Goal: Task Accomplishment & Management: Complete application form

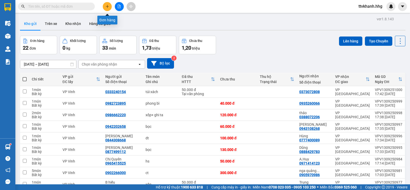
click at [107, 5] on icon "plus" at bounding box center [108, 7] width 4 height 4
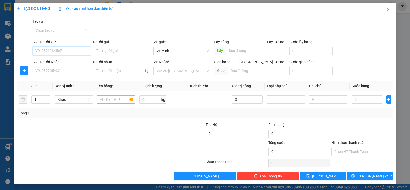
click at [61, 52] on input "SĐT Người Gửi" at bounding box center [62, 51] width 58 height 8
click at [66, 50] on input "SĐT Người Gửi" at bounding box center [62, 51] width 58 height 8
click at [62, 50] on input "SĐT Người Gửi" at bounding box center [62, 51] width 58 height 8
type input "0972212959"
click at [67, 63] on div "0972212959 - Chị Hạnh" at bounding box center [61, 61] width 52 height 6
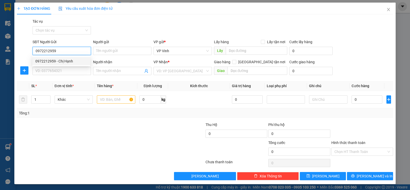
type input "Chị Hạnh"
type input "0972212959"
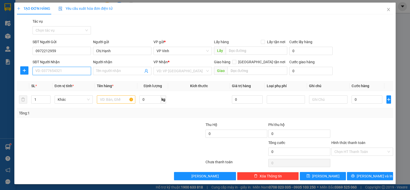
click at [58, 73] on input "SĐT Người Nhận" at bounding box center [62, 71] width 58 height 8
click at [63, 88] on div "0968786323 - Chị Ngân" at bounding box center [61, 89] width 52 height 6
type input "0968786323"
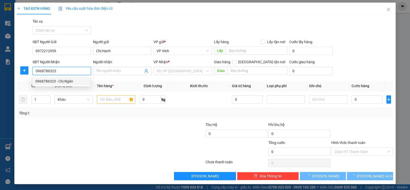
type input "Chị Ngân"
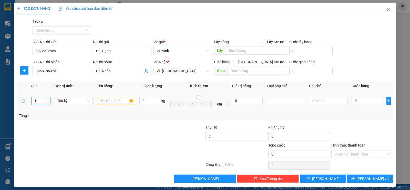
click at [42, 100] on input "1" at bounding box center [41, 101] width 18 height 8
click at [47, 99] on icon "up" at bounding box center [48, 100] width 2 height 2
type input "4"
click at [47, 99] on icon "up" at bounding box center [48, 100] width 2 height 2
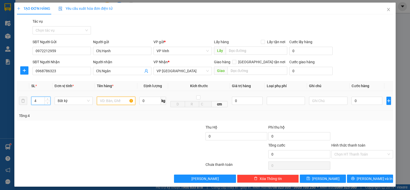
click at [109, 102] on input "text" at bounding box center [116, 100] width 38 height 8
type input "CT sữa"
click at [363, 101] on input "0" at bounding box center [367, 100] width 31 height 8
type input "8"
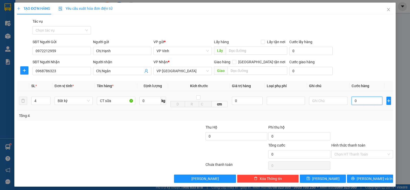
type input "8"
type input "80"
type input "800"
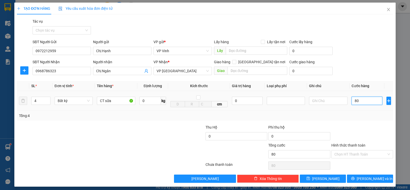
type input "800"
type input "8.000"
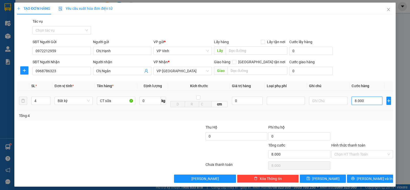
type input "80.000"
click at [366, 179] on span "[PERSON_NAME] và In" at bounding box center [375, 178] width 36 height 6
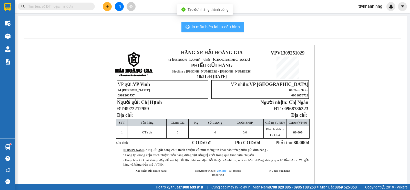
click at [223, 25] on span "In mẫu biên lai tự cấu hình" at bounding box center [216, 27] width 48 height 6
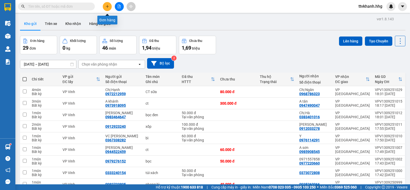
click at [107, 7] on icon "plus" at bounding box center [108, 7] width 4 height 4
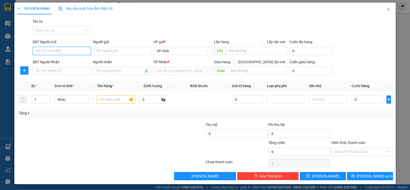
click at [63, 53] on input "SĐT Người Gửi" at bounding box center [62, 51] width 58 height 8
type input "0383754515"
click at [63, 62] on div "0383754515 - Tạo" at bounding box center [61, 61] width 52 height 6
type input "Tạo"
type input "0383754515"
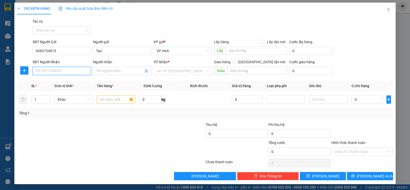
click at [60, 69] on input "SĐT Người Nhận" at bounding box center [62, 71] width 58 height 8
click at [69, 82] on div "0975637820 - thông" at bounding box center [61, 81] width 52 height 6
type input "0975637820"
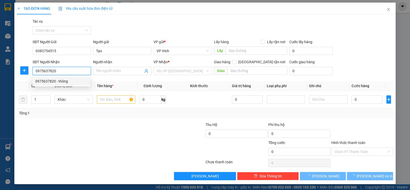
type input "thông"
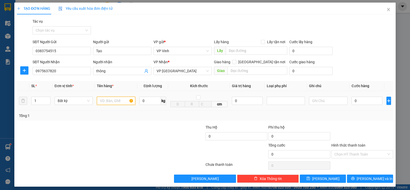
click at [107, 102] on input "text" at bounding box center [116, 100] width 38 height 8
type input "xốp"
click at [363, 103] on input "0" at bounding box center [367, 100] width 31 height 8
type input "5"
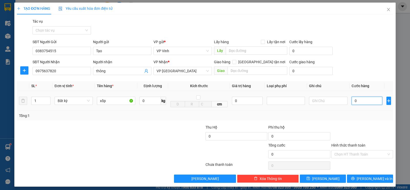
type input "5"
type input "50"
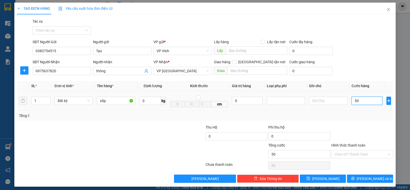
type input "500"
type input "5.000"
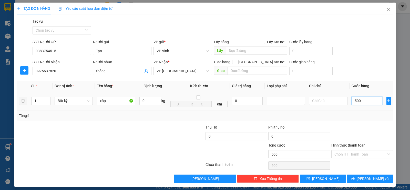
type input "5.000"
type input "50.000"
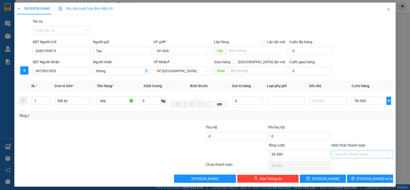
click at [358, 151] on input "Hình thức thanh toán" at bounding box center [361, 154] width 52 height 8
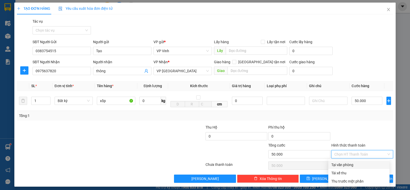
click at [347, 162] on div "Tại văn phòng" at bounding box center [359, 165] width 55 height 6
type input "0"
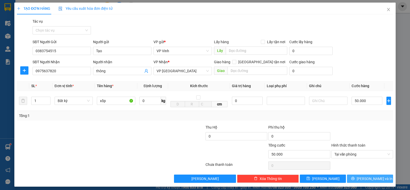
click at [366, 179] on span "[PERSON_NAME] và In" at bounding box center [375, 178] width 36 height 6
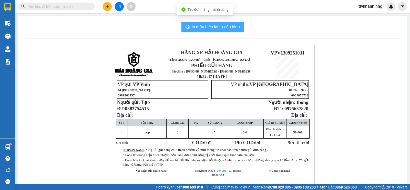
click at [235, 29] on span "In mẫu biên lai tự cấu hình" at bounding box center [216, 27] width 48 height 6
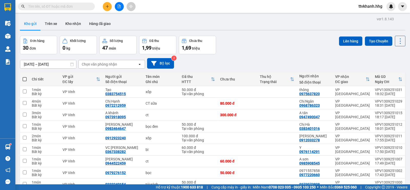
click at [274, 48] on div "Đơn hàng 30 đơn Khối lượng 0 kg Số lượng 47 món Đã thu 1,99 triệu Chưa thu 1,69…" at bounding box center [213, 45] width 386 height 18
click at [306, 44] on div "Đơn hàng 30 đơn Khối lượng 0 kg Số lượng 47 món Đã thu 1,99 triệu Chưa thu 1,69…" at bounding box center [213, 45] width 386 height 18
click at [106, 8] on button at bounding box center [107, 6] width 9 height 9
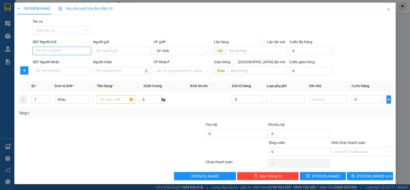
click at [62, 52] on input "SĐT Người Gửi" at bounding box center [62, 51] width 58 height 8
click at [61, 60] on div "0913728986" at bounding box center [61, 61] width 52 height 6
type input "0913728986"
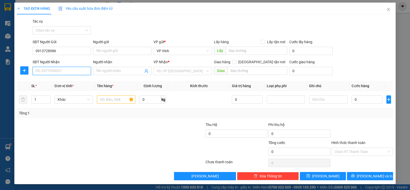
click at [55, 70] on input "SĐT Người Nhận" at bounding box center [62, 71] width 58 height 8
click at [49, 81] on div "0941606698" at bounding box center [61, 81] width 52 height 6
type input "0941606698"
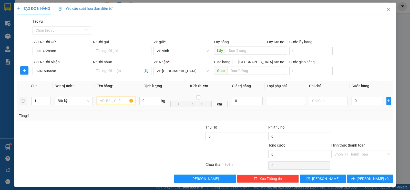
click at [114, 101] on input "text" at bounding box center [116, 100] width 38 height 8
type input "vali+xốp"
type input "2"
click at [47, 97] on span "Increase Value" at bounding box center [48, 99] width 6 height 5
click at [355, 103] on input "0" at bounding box center [367, 100] width 31 height 8
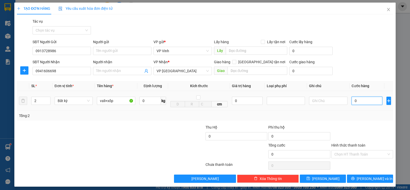
type input "1"
type input "10"
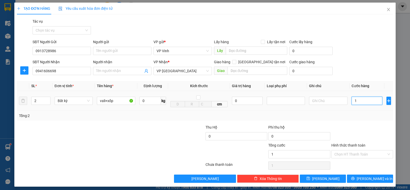
type input "10"
type input "100"
type input "1.000"
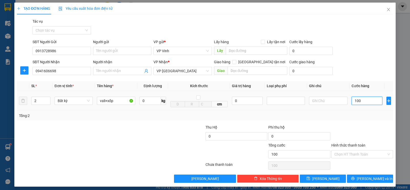
type input "1.000"
type input "10.000"
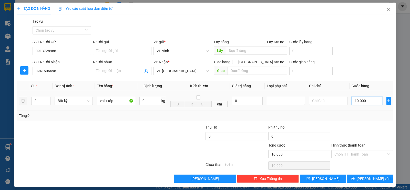
type input "100.000"
click at [370, 154] on input "Hình thức thanh toán" at bounding box center [361, 154] width 52 height 8
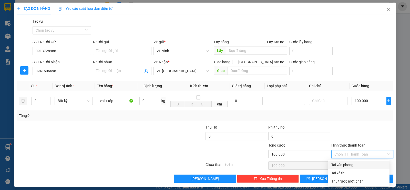
click at [348, 163] on div "Tại văn phòng" at bounding box center [359, 165] width 55 height 6
type input "0"
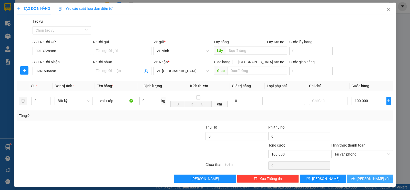
click at [362, 180] on span "[PERSON_NAME] và In" at bounding box center [375, 178] width 36 height 6
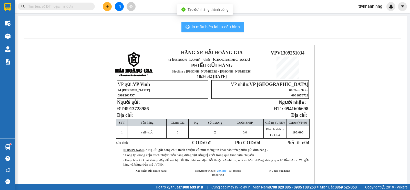
click at [229, 31] on button "In mẫu biên lai tự cấu hình" at bounding box center [213, 27] width 63 height 10
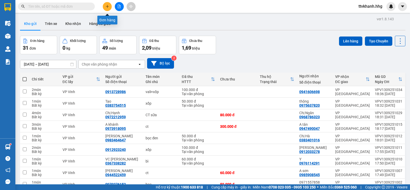
click at [109, 8] on button at bounding box center [107, 6] width 9 height 9
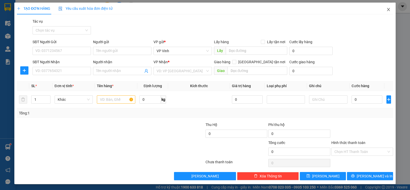
click at [387, 10] on icon "close" at bounding box center [389, 9] width 4 height 4
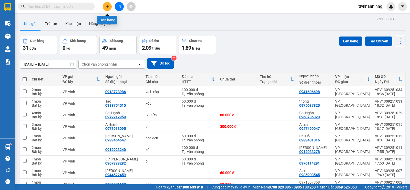
click at [107, 8] on icon "plus" at bounding box center [108, 7] width 4 height 4
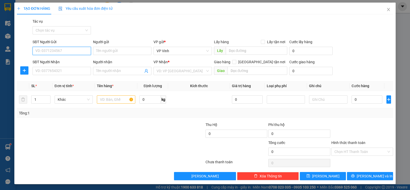
click at [67, 50] on input "SĐT Người Gửi" at bounding box center [62, 51] width 58 height 8
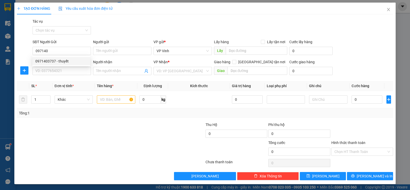
click at [68, 56] on div "0971403737 0971403737 - thuyết" at bounding box center [61, 61] width 58 height 10
click at [59, 52] on input "097140" at bounding box center [62, 51] width 58 height 8
click at [55, 61] on div "0971403737 - thuyết" at bounding box center [61, 61] width 52 height 6
type input "0971403737"
type input "thuyết"
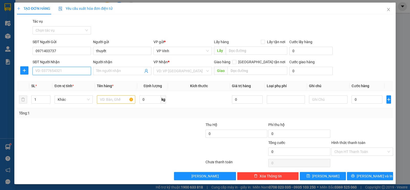
click at [56, 69] on input "SĐT Người Nhận" at bounding box center [62, 71] width 58 height 8
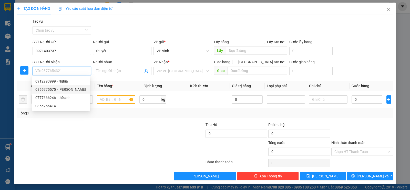
click at [72, 89] on div "0855775575 - [PERSON_NAME]" at bounding box center [61, 89] width 52 height 6
type input "0855775575"
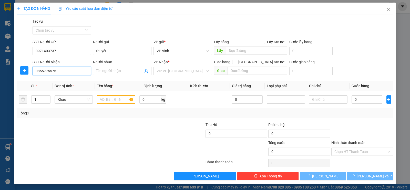
type input "Huyền"
checkbox input "true"
type input "Q liên chiểu"
type input "50.000"
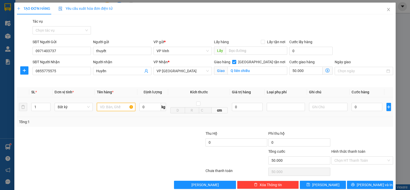
click at [107, 109] on input "text" at bounding box center [116, 107] width 38 height 8
type input "xốp"
click at [360, 106] on input "0" at bounding box center [367, 107] width 31 height 8
type input "5"
type input "50.005"
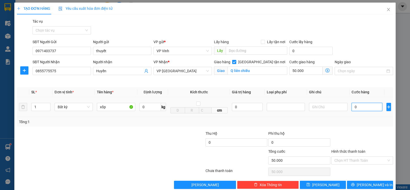
type input "50.005"
type input "50"
type input "50.050"
type input "500"
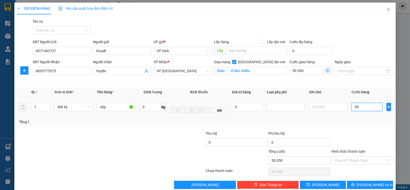
type input "50.500"
type input "5.000"
type input "55.000"
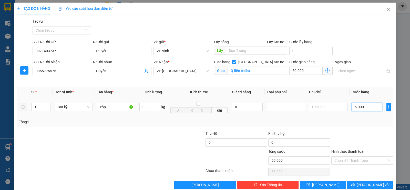
type input "50.000"
type input "100.000"
type input "50.000"
click at [378, 162] on input "Hình thức thanh toán" at bounding box center [361, 160] width 52 height 8
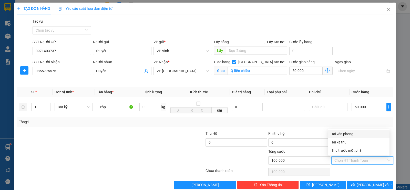
click at [344, 133] on div "Tại văn phòng" at bounding box center [359, 134] width 55 height 6
type input "0"
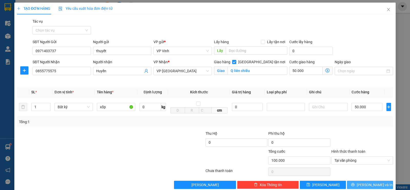
click at [366, 184] on span "[PERSON_NAME] và In" at bounding box center [375, 185] width 36 height 6
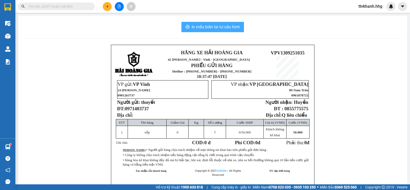
click at [209, 23] on button "In mẫu biên lai tự cấu hình" at bounding box center [213, 27] width 63 height 10
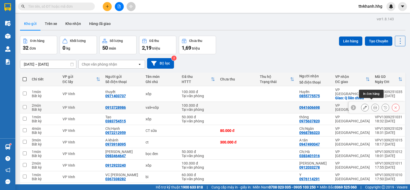
click at [374, 105] on icon at bounding box center [376, 107] width 4 height 4
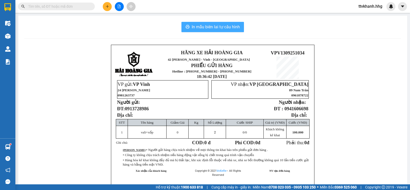
click at [202, 27] on span "In mẫu biên lai tự cấu hình" at bounding box center [216, 27] width 48 height 6
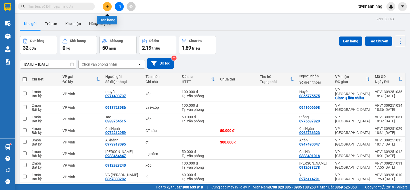
click at [107, 8] on icon "plus" at bounding box center [107, 6] width 0 height 3
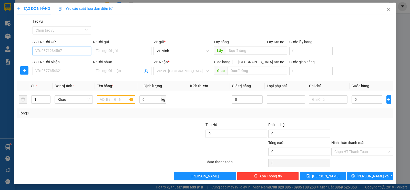
click at [65, 51] on input "SĐT Người Gửi" at bounding box center [62, 51] width 58 height 8
click at [55, 60] on div "0987099907" at bounding box center [61, 61] width 52 height 6
type input "0987099907"
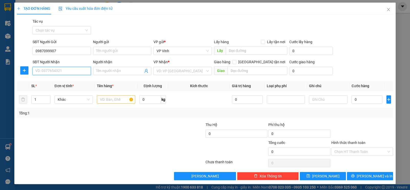
click at [58, 71] on input "SĐT Người Nhận" at bounding box center [62, 71] width 58 height 8
drag, startPoint x: 41, startPoint y: 71, endPoint x: 34, endPoint y: 72, distance: 6.9
click at [34, 72] on input "0380834227696" at bounding box center [62, 71] width 58 height 8
type input "0834227696"
drag, startPoint x: 58, startPoint y: 80, endPoint x: 62, endPoint y: 78, distance: 4.3
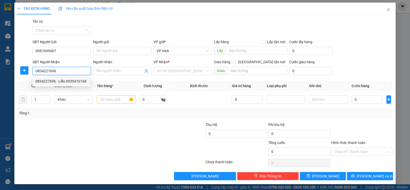
click at [59, 80] on div "0834227696 - Liễu 0935416168" at bounding box center [61, 81] width 52 height 6
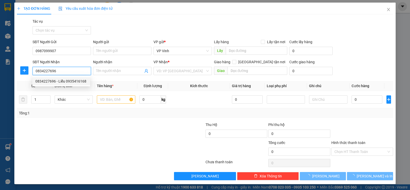
type input "Liễu 0935416168"
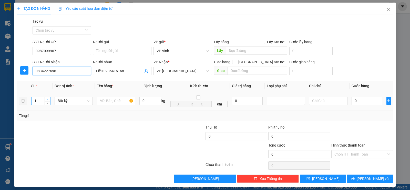
type input "0834227696"
click at [48, 97] on span "Increase Value" at bounding box center [48, 99] width 6 height 5
drag, startPoint x: 39, startPoint y: 100, endPoint x: 34, endPoint y: 102, distance: 5.0
click at [34, 102] on input "2" at bounding box center [41, 101] width 18 height 8
type input "7"
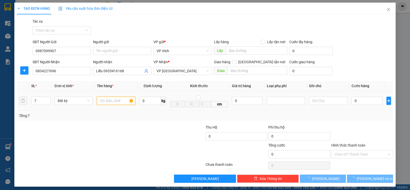
click at [119, 100] on input "text" at bounding box center [116, 100] width 38 height 8
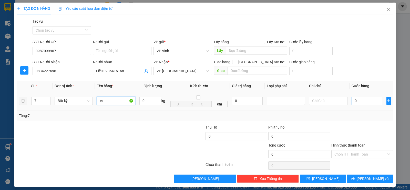
type input "ct"
click at [361, 101] on input "0" at bounding box center [367, 100] width 31 height 8
type input "7"
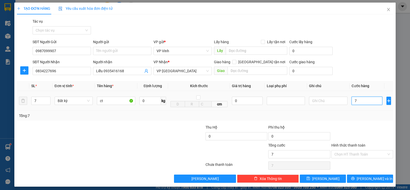
type input "70"
type input "700"
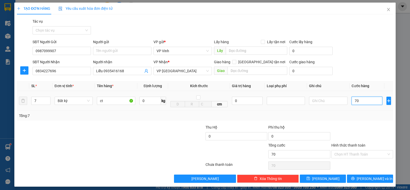
type input "700"
type input "7.000"
type input "70.000"
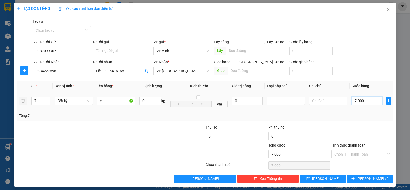
type input "70.000"
type input "700.000"
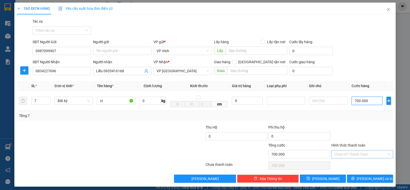
type input "700.000"
click at [372, 154] on input "Hình thức thanh toán" at bounding box center [361, 154] width 52 height 8
click at [344, 116] on div "Tổng: 7" at bounding box center [205, 116] width 372 height 6
click at [364, 153] on input "Hình thức thanh toán" at bounding box center [361, 154] width 52 height 8
click at [351, 127] on div at bounding box center [362, 133] width 63 height 18
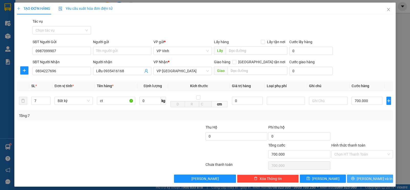
click at [369, 178] on span "[PERSON_NAME] và In" at bounding box center [375, 178] width 36 height 6
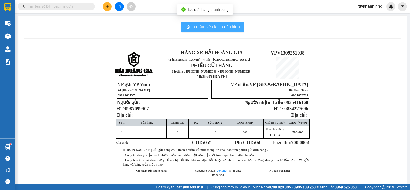
click at [215, 24] on span "In mẫu biên lai tự cấu hình" at bounding box center [216, 27] width 48 height 6
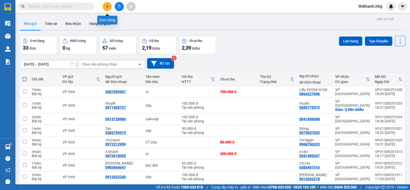
click at [108, 7] on icon "plus" at bounding box center [108, 7] width 4 height 4
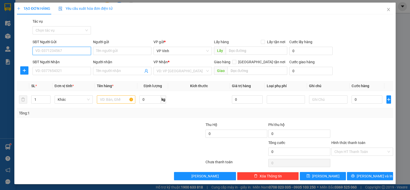
click at [65, 51] on input "SĐT Người Gửi" at bounding box center [62, 51] width 58 height 8
click at [387, 11] on icon "close" at bounding box center [389, 9] width 4 height 4
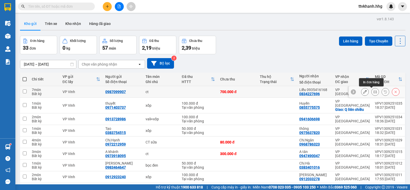
click at [374, 93] on icon at bounding box center [376, 92] width 4 height 4
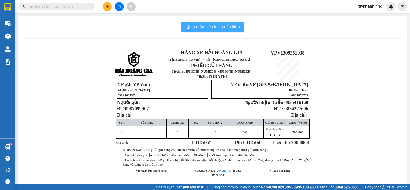
click at [207, 32] on button "In mẫu biên lai tự cấu hình" at bounding box center [213, 27] width 63 height 10
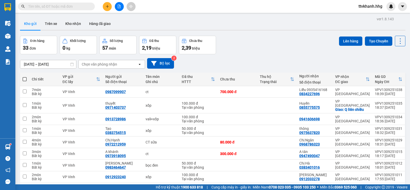
click at [109, 9] on button at bounding box center [107, 6] width 9 height 9
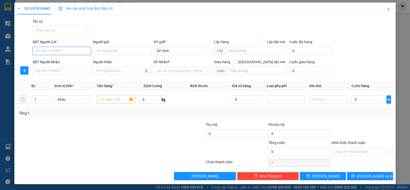
click at [72, 50] on input "SĐT Người Gửi" at bounding box center [62, 51] width 58 height 8
type input "0943722777"
click at [68, 60] on div "0943722777 - HỒNG" at bounding box center [61, 61] width 52 height 6
type input "HỒNG"
type input "0943722777"
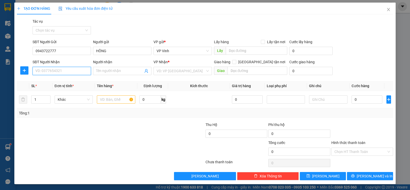
click at [56, 70] on input "SĐT Người Nhận" at bounding box center [62, 71] width 58 height 8
click at [63, 80] on div "0843218535 - THẢO" at bounding box center [61, 81] width 52 height 6
type input "0843218535"
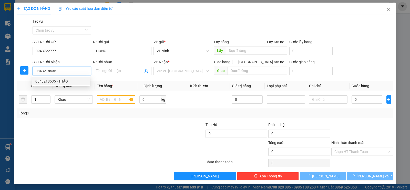
type input "THẢO"
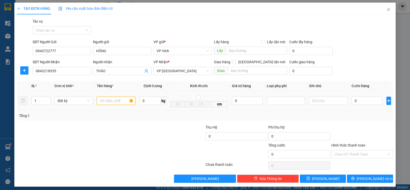
click at [99, 102] on input "text" at bounding box center [116, 100] width 38 height 8
type input "xốp"
click at [358, 102] on input "0" at bounding box center [367, 100] width 31 height 8
type input "5"
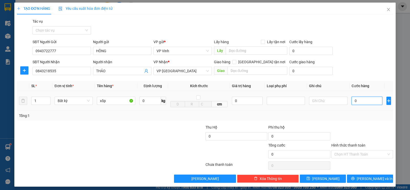
type input "5"
type input "50"
type input "500"
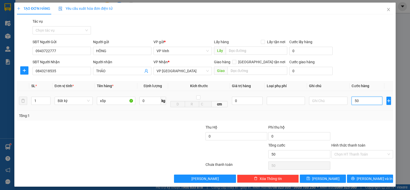
type input "500"
type input "5.000"
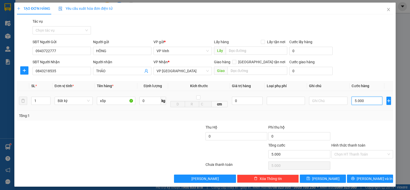
type input "50.000"
click at [367, 155] on input "Hình thức thanh toán" at bounding box center [361, 154] width 52 height 8
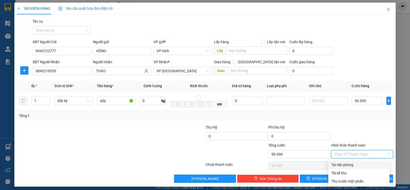
click at [343, 163] on div "Tại văn phòng" at bounding box center [359, 165] width 55 height 6
type input "0"
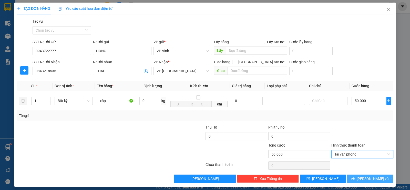
click at [373, 177] on span "[PERSON_NAME] và In" at bounding box center [375, 178] width 36 height 6
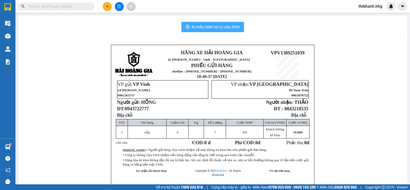
click at [221, 29] on span "In mẫu biên lai tự cấu hình" at bounding box center [216, 27] width 48 height 6
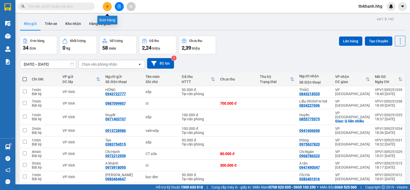
click at [106, 6] on icon "plus" at bounding box center [107, 6] width 3 height 0
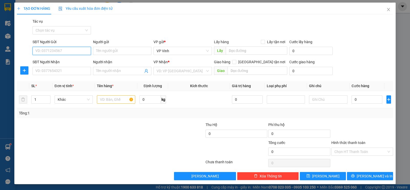
click at [59, 51] on input "SĐT Người Gửi" at bounding box center [62, 51] width 58 height 8
click at [47, 97] on icon "up" at bounding box center [48, 98] width 2 height 2
type input "3"
click at [47, 97] on icon "up" at bounding box center [48, 98] width 2 height 2
click at [108, 98] on input "text" at bounding box center [116, 99] width 38 height 8
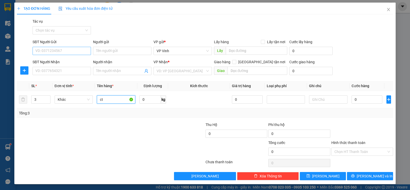
type input "ct"
click at [71, 53] on input "SĐT Người Gửi" at bounding box center [62, 51] width 58 height 8
type input "0978325998"
click at [68, 71] on input "SĐT Người Nhận" at bounding box center [62, 71] width 58 height 8
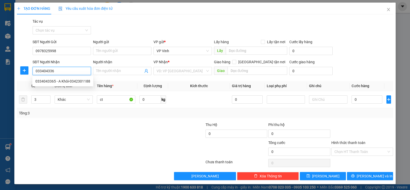
type input "0334043365"
click at [78, 79] on div "0334043365 - A Khôi-0342301188" at bounding box center [62, 81] width 55 height 6
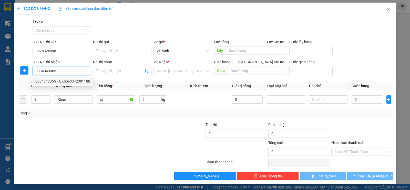
type input "A Khôi-0342301188"
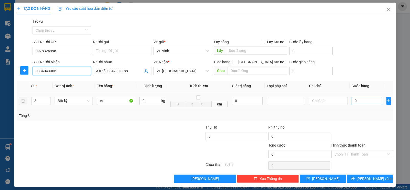
type input "0334043365"
click at [358, 101] on input "0" at bounding box center [367, 100] width 31 height 8
type input "1"
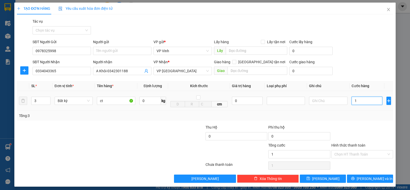
type input "12"
type input "120"
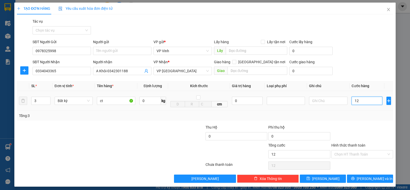
type input "120"
type input "1.200"
type input "12.000"
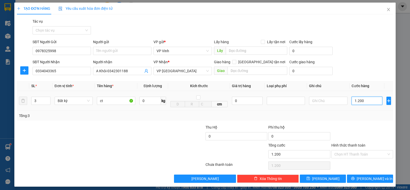
type input "12.000"
type input "120.000"
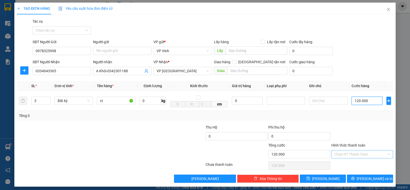
type input "120.000"
click at [363, 154] on input "Hình thức thanh toán" at bounding box center [361, 154] width 52 height 8
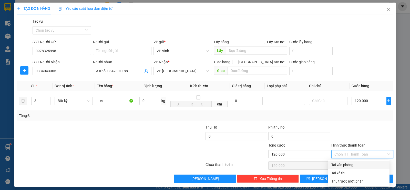
drag, startPoint x: 346, startPoint y: 164, endPoint x: 352, endPoint y: 165, distance: 6.5
click at [346, 164] on div "Tại văn phòng" at bounding box center [359, 165] width 55 height 6
type input "0"
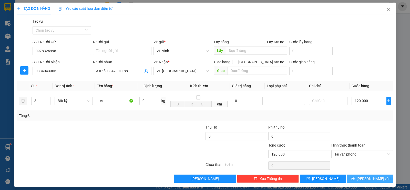
click at [372, 178] on span "[PERSON_NAME] và In" at bounding box center [375, 178] width 36 height 6
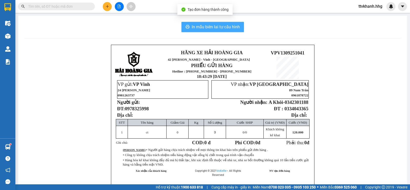
click at [219, 25] on span "In mẫu biên lai tự cấu hình" at bounding box center [216, 27] width 48 height 6
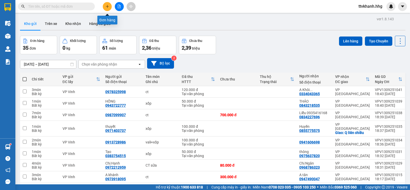
click at [103, 7] on button at bounding box center [107, 6] width 9 height 9
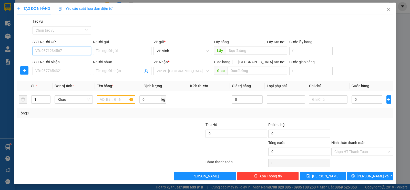
click at [59, 51] on input "SĐT Người Gửi" at bounding box center [62, 51] width 58 height 8
type input "0902215272"
click at [65, 64] on div "0902215272 - [GEOGRAPHIC_DATA]" at bounding box center [64, 61] width 64 height 8
type input "[PERSON_NAME]"
type input "0902215272"
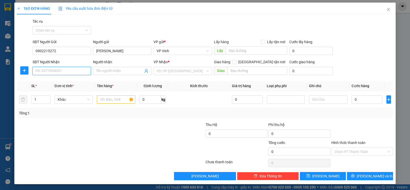
click at [58, 72] on input "SĐT Người Nhận" at bounding box center [62, 71] width 58 height 8
drag, startPoint x: 60, startPoint y: 88, endPoint x: 65, endPoint y: 85, distance: 5.3
click at [60, 88] on div "0943936193 - Tiến" at bounding box center [64, 89] width 58 height 6
type input "0943936193"
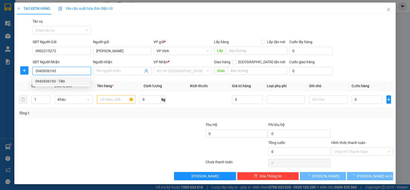
type input "Tiến"
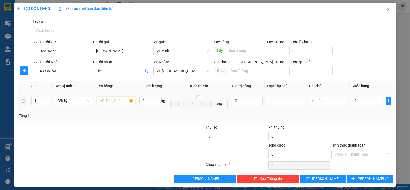
click at [107, 101] on input "text" at bounding box center [116, 100] width 38 height 8
type input "xốp"
click at [364, 102] on input "0" at bounding box center [367, 100] width 31 height 8
type input "5"
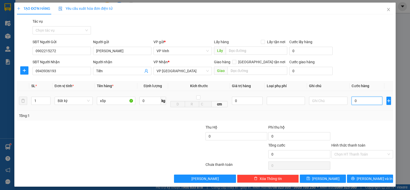
type input "5"
type input "50"
type input "500"
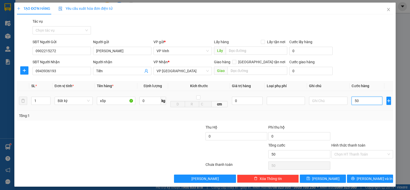
type input "500"
type input "5.000"
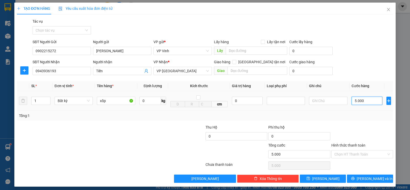
type input "50.000"
click at [365, 153] on input "Hình thức thanh toán" at bounding box center [361, 154] width 52 height 8
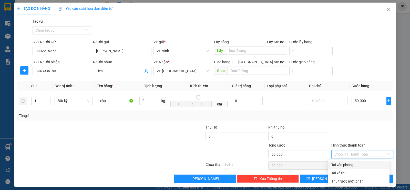
click at [345, 161] on div "Tại văn phòng" at bounding box center [359, 164] width 61 height 8
type input "0"
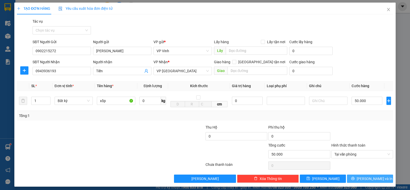
click at [355, 177] on icon "printer" at bounding box center [352, 177] width 3 height 3
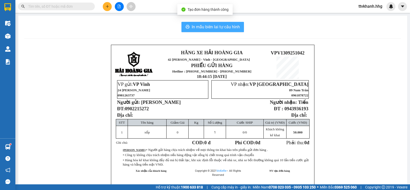
click at [206, 27] on span "In mẫu biên lai tự cấu hình" at bounding box center [216, 27] width 48 height 6
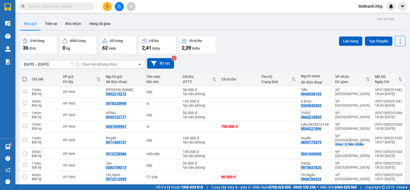
click at [261, 65] on div "[DATE] – [DATE] Press the down arrow key to interact with the calendar and sele…" at bounding box center [213, 63] width 386 height 11
click at [109, 7] on button at bounding box center [107, 6] width 9 height 9
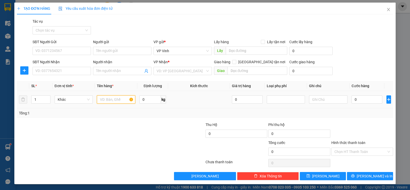
click at [117, 99] on input "text" at bounding box center [116, 99] width 38 height 8
type input "ct"
click at [360, 100] on input "0" at bounding box center [367, 99] width 31 height 8
type input "5"
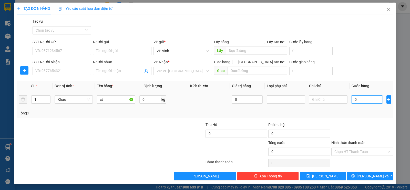
type input "5"
type input "50"
click at [56, 52] on input "SĐT Người Gửi" at bounding box center [62, 51] width 58 height 8
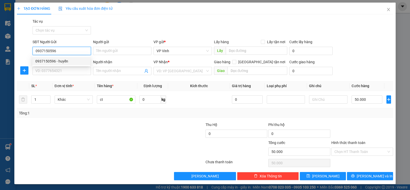
click at [66, 61] on div "0937150596 - huyền" at bounding box center [61, 61] width 52 height 6
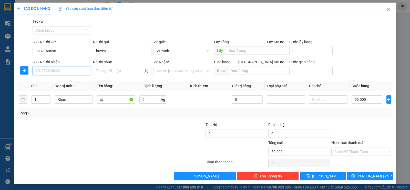
click at [61, 72] on input "SĐT Người Nhận" at bounding box center [62, 71] width 58 height 8
click at [60, 89] on div "0344518871 - nhung" at bounding box center [64, 89] width 58 height 6
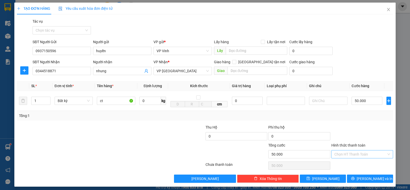
click at [363, 154] on input "Hình thức thanh toán" at bounding box center [361, 154] width 52 height 8
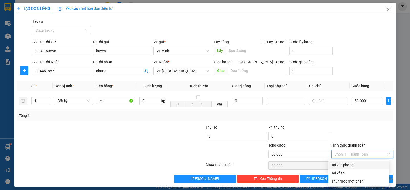
click at [345, 163] on div "Tại văn phòng" at bounding box center [359, 165] width 55 height 6
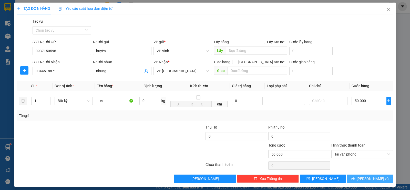
click at [364, 180] on span "[PERSON_NAME] và In" at bounding box center [375, 178] width 36 height 6
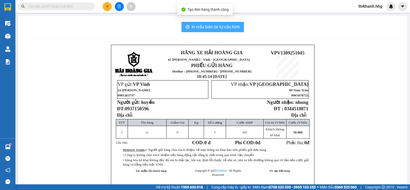
click at [227, 28] on span "In mẫu biên lai tự cấu hình" at bounding box center [216, 27] width 48 height 6
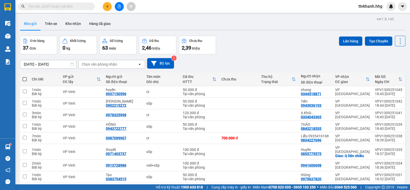
click at [248, 26] on div "Kho gửi Trên xe Kho nhận Hàng đã giao" at bounding box center [213, 24] width 386 height 14
